Goal: Task Accomplishment & Management: Complete application form

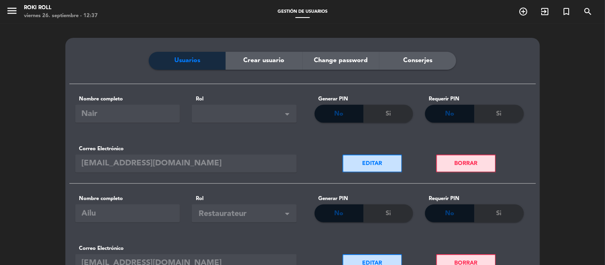
click at [424, 60] on span "Conserjes" at bounding box center [417, 60] width 29 height 10
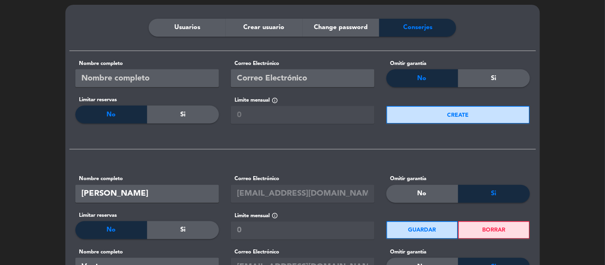
scroll to position [35, 0]
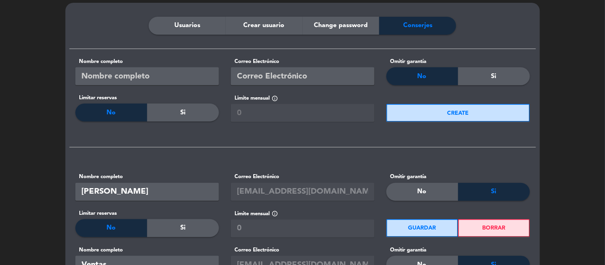
click at [257, 79] on input "text" at bounding box center [303, 76] width 144 height 18
paste input "[EMAIL_ADDRESS][DOMAIN_NAME]"
type input "[EMAIL_ADDRESS][DOMAIN_NAME]"
click at [209, 72] on input "text" at bounding box center [147, 76] width 144 height 18
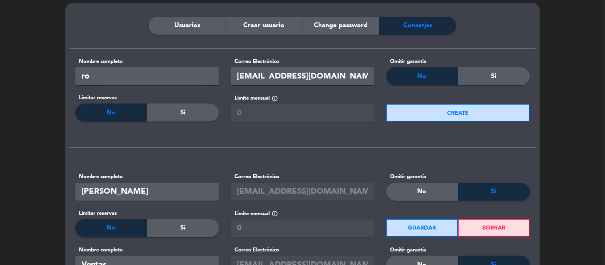
type input "r"
type input "[PERSON_NAME]"
click at [481, 83] on div "Si" at bounding box center [494, 76] width 72 height 18
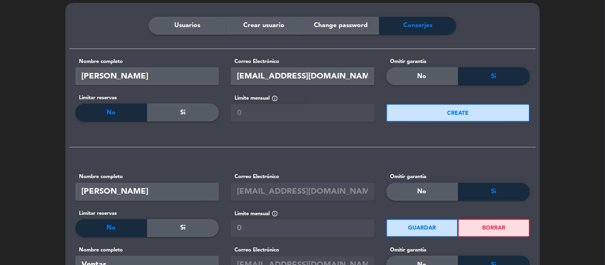
click at [461, 110] on button "CREATE" at bounding box center [458, 113] width 144 height 18
